Goal: Task Accomplishment & Management: Manage account settings

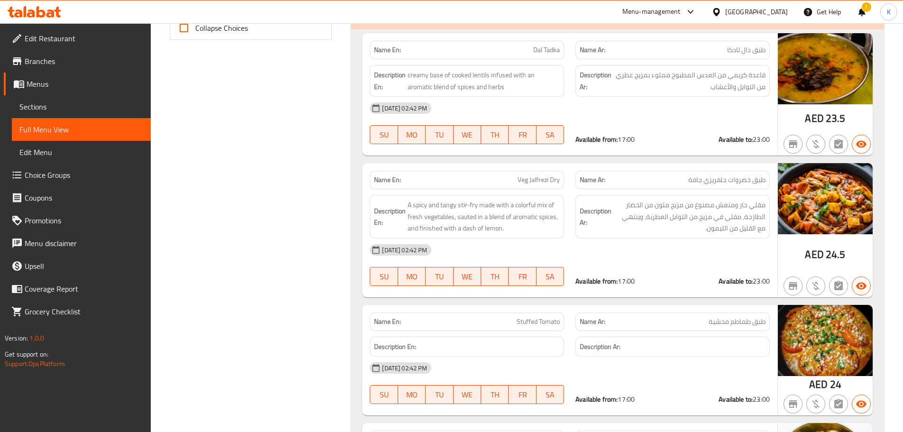
scroll to position [474, 0]
click at [51, 13] on icon at bounding box center [50, 13] width 8 height 8
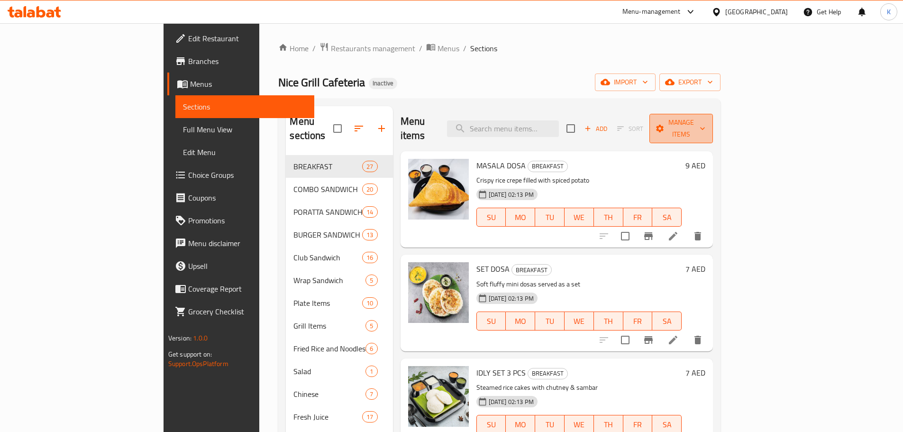
click at [705, 126] on span "Manage items" at bounding box center [681, 129] width 48 height 24
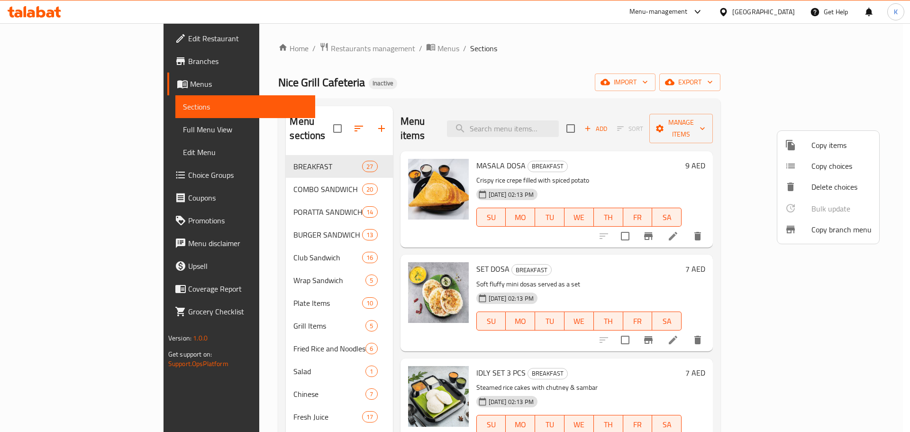
click at [782, 79] on div at bounding box center [455, 216] width 910 height 432
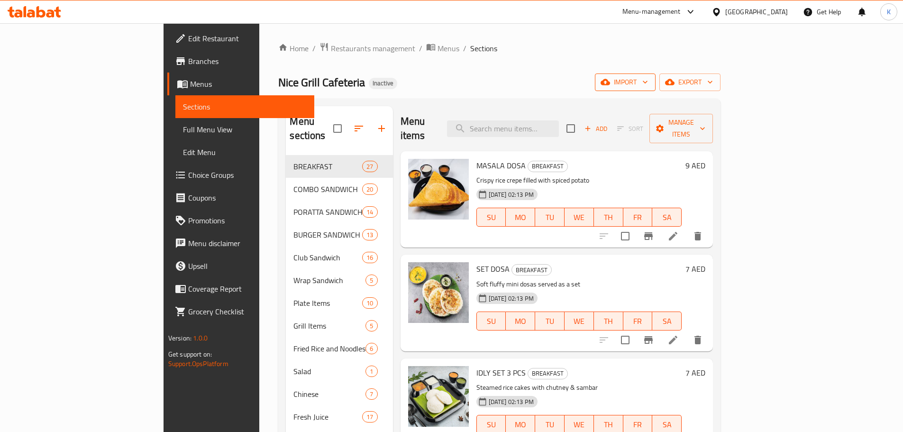
click at [655, 75] on button "import" at bounding box center [625, 82] width 61 height 18
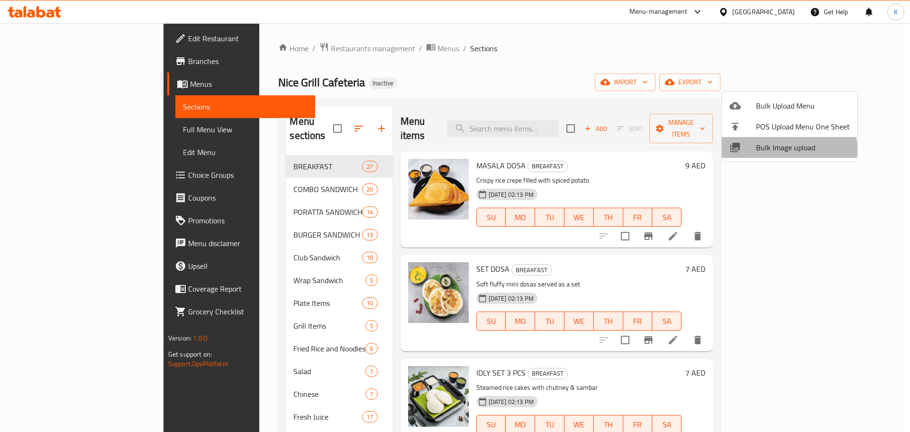
click at [786, 150] on span "Bulk Image upload" at bounding box center [803, 147] width 94 height 11
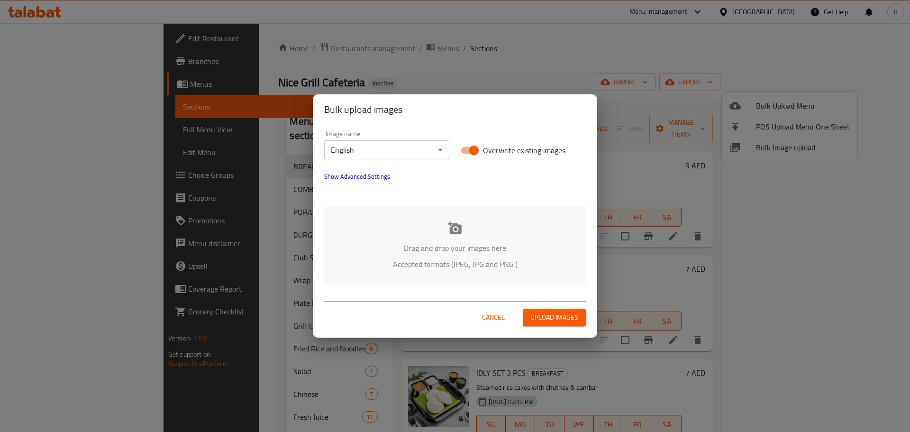
click at [418, 242] on p "Drag and drop your images here" at bounding box center [454, 247] width 233 height 11
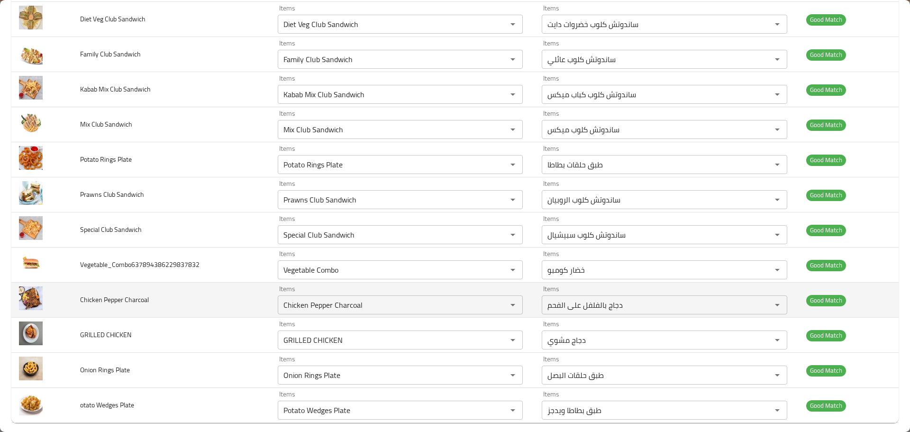
scroll to position [364, 0]
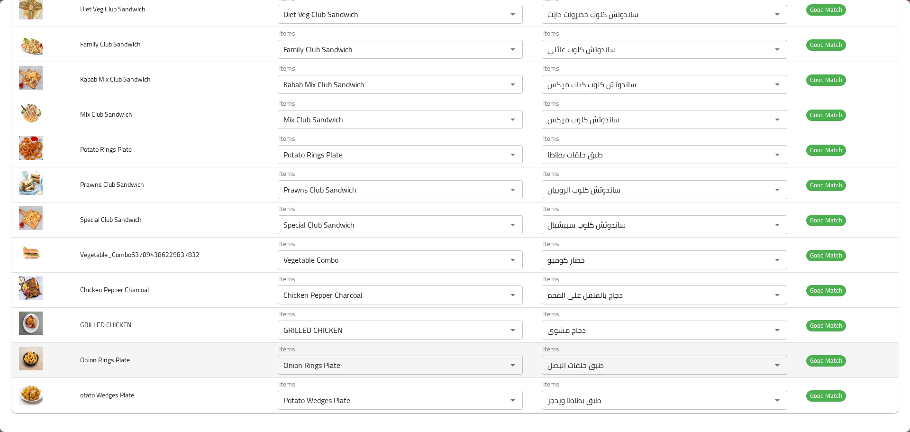
click at [180, 352] on td "Onion Rings Plate" at bounding box center [172, 360] width 198 height 35
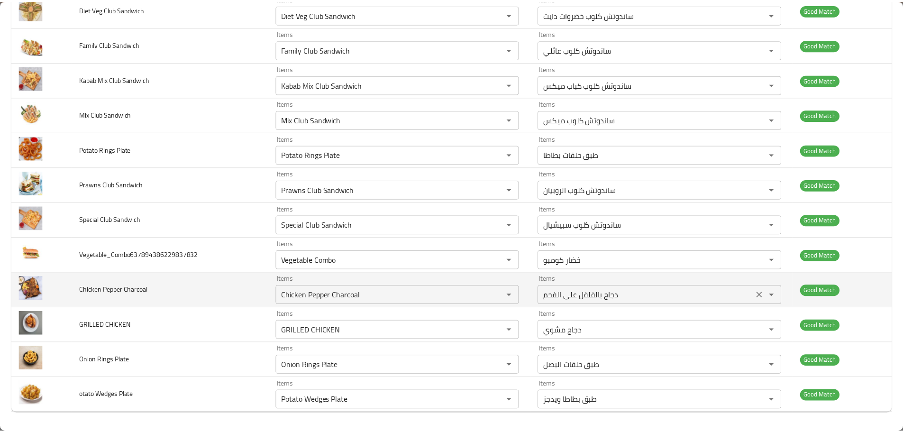
scroll to position [0, 0]
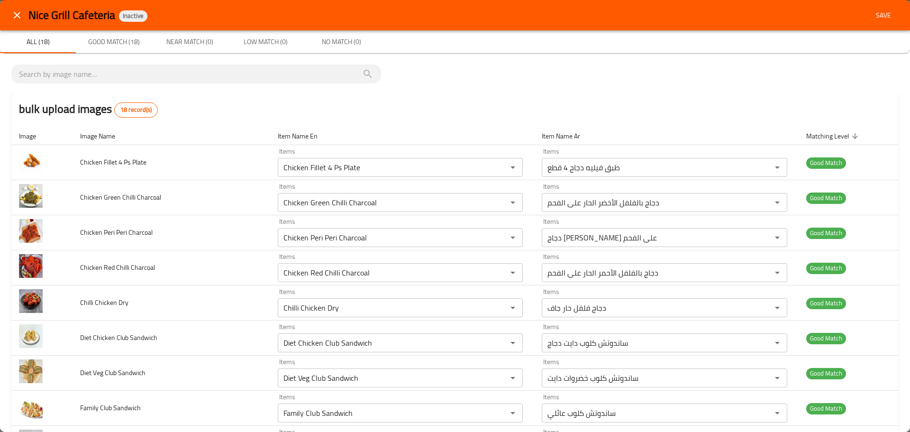
click at [868, 22] on button "Save" at bounding box center [883, 16] width 30 height 18
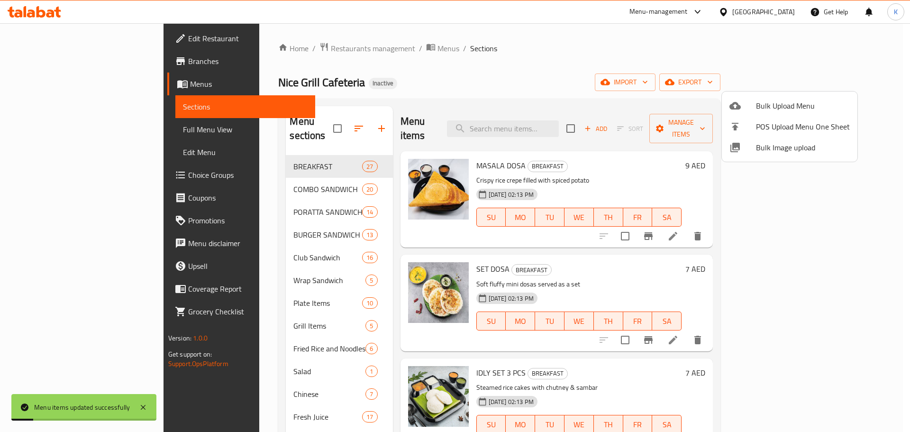
click at [64, 132] on div at bounding box center [455, 216] width 910 height 432
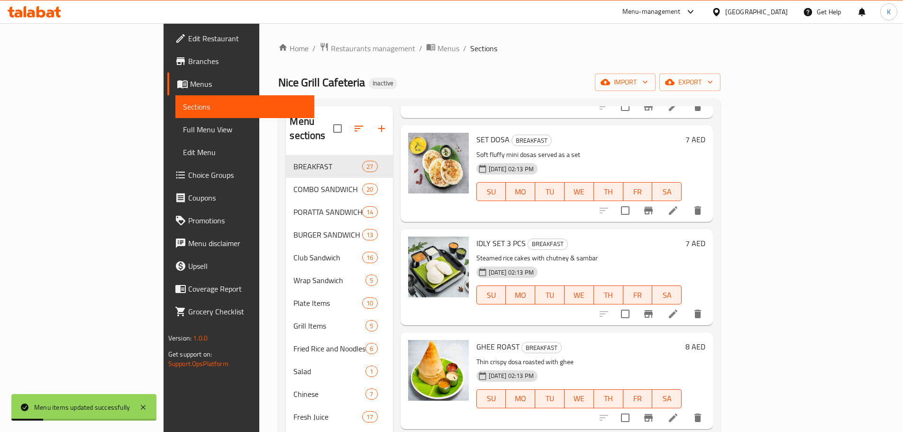
scroll to position [190, 0]
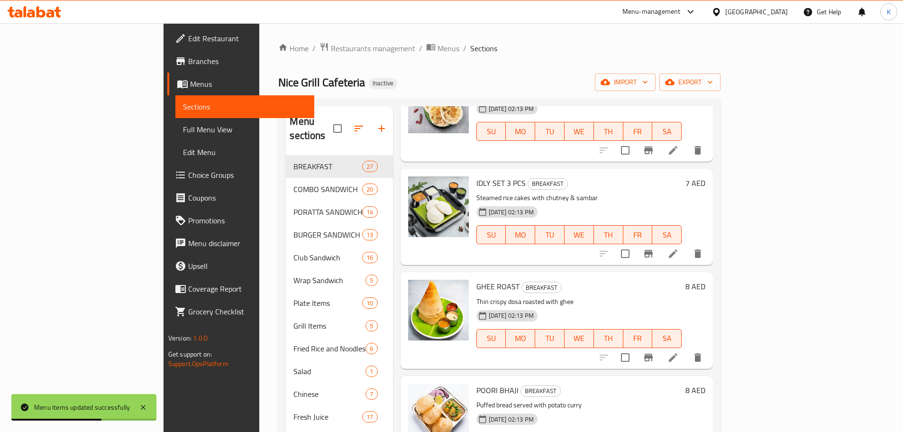
click at [183, 131] on span "Full Menu View" at bounding box center [245, 129] width 124 height 11
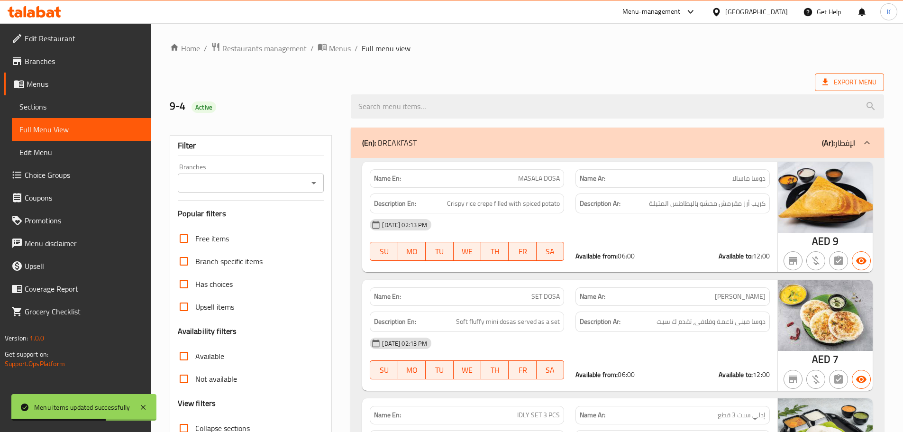
click at [844, 80] on span "Export Menu" at bounding box center [849, 82] width 54 height 12
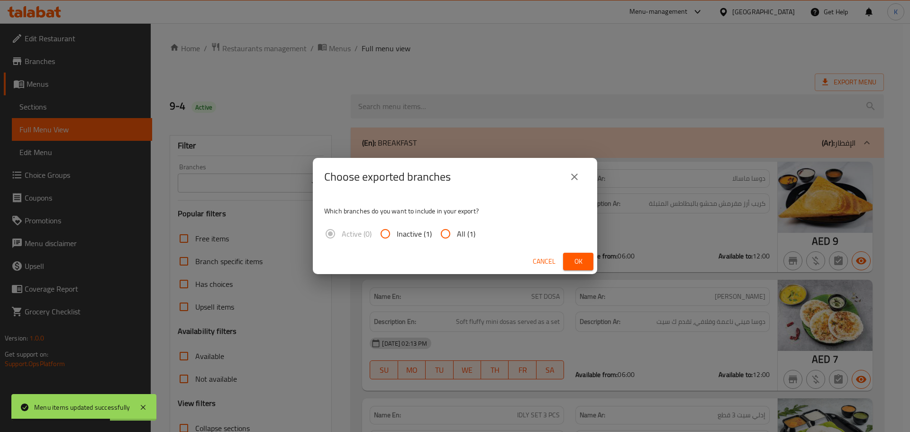
click at [459, 230] on span "All (1)" at bounding box center [466, 233] width 18 height 11
click at [457, 230] on input "All (1)" at bounding box center [445, 233] width 23 height 23
radio input "true"
click at [580, 256] on span "Ok" at bounding box center [578, 261] width 15 height 12
